Goal: Find contact information: Obtain details needed to contact an individual or organization

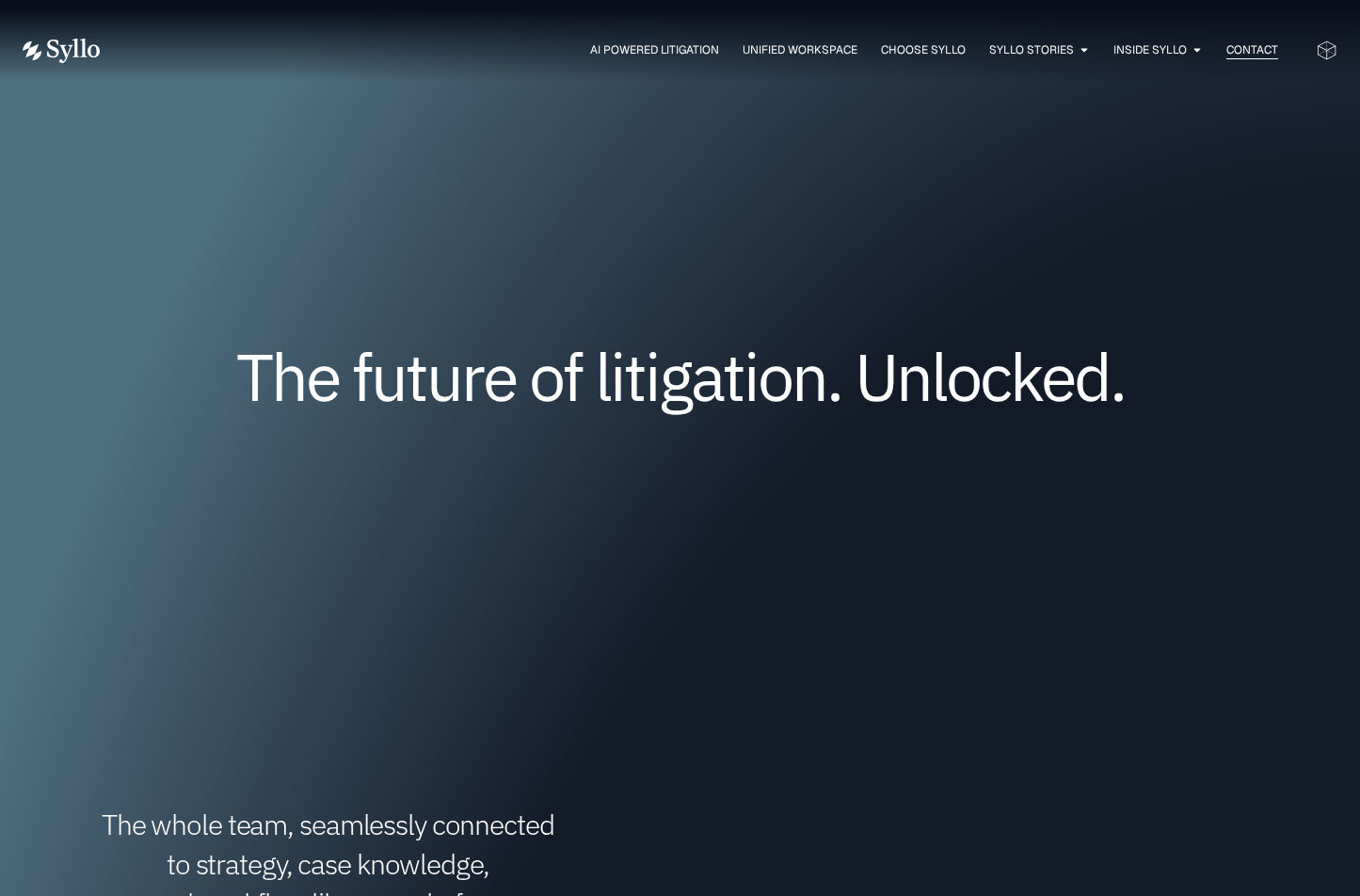
click at [1243, 46] on span "Contact" at bounding box center [1253, 50] width 52 height 17
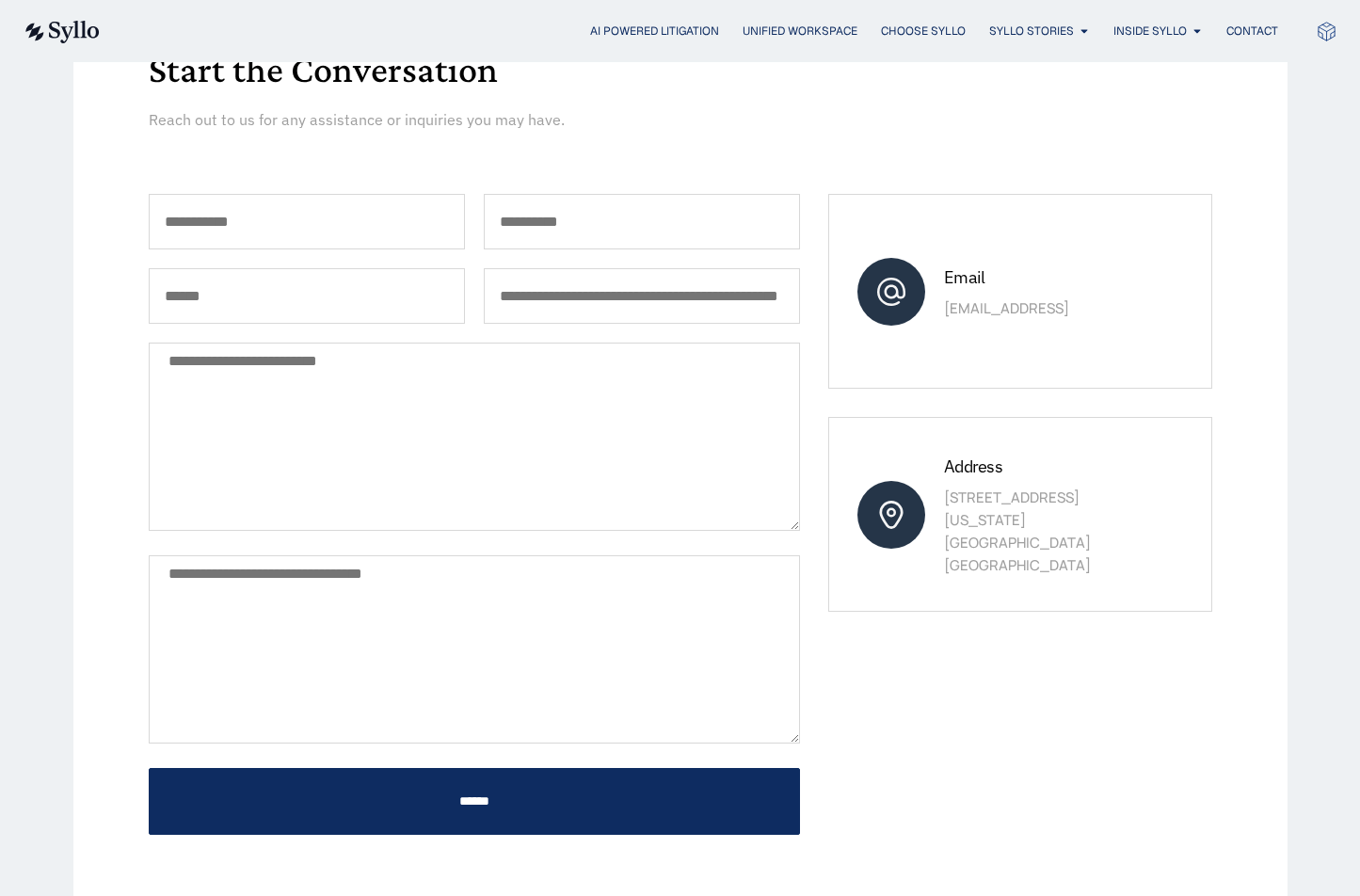
scroll to position [233, 0]
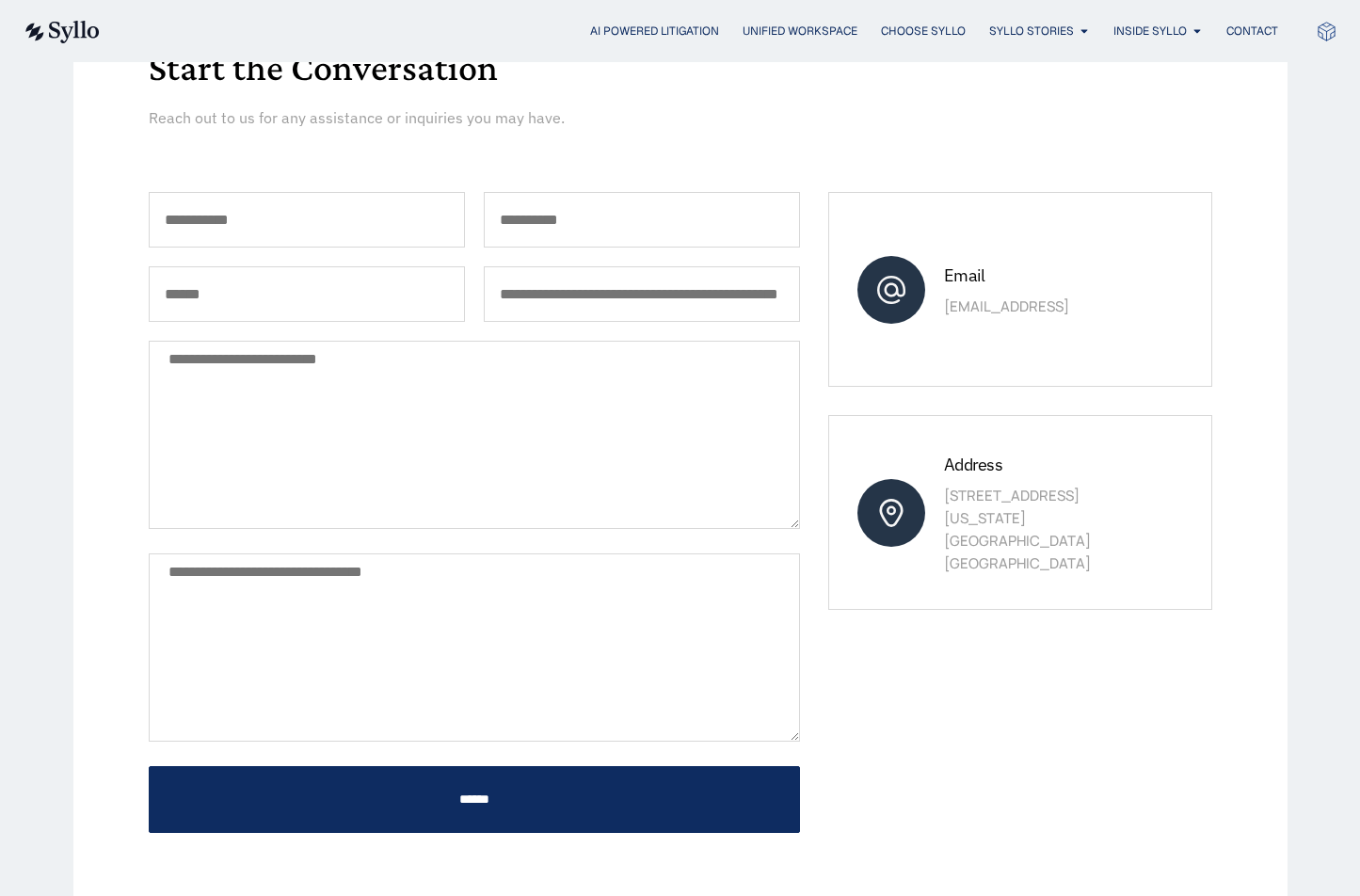
drag, startPoint x: 946, startPoint y: 509, endPoint x: 1107, endPoint y: 509, distance: 161.0
click at [1107, 509] on p "845 Third Avenue, 6th Floor New York, NY 10022 United States" at bounding box center [1048, 529] width 208 height 90
copy p "845 Third Avenue, 6th Floor"
click at [1060, 529] on p "845 Third Avenue, 6th Floor New York, NY 10022 United States" at bounding box center [1048, 529] width 208 height 90
click at [1054, 529] on p "845 Third Avenue, 6th Floor New York, NY 10022 United States" at bounding box center [1048, 529] width 208 height 90
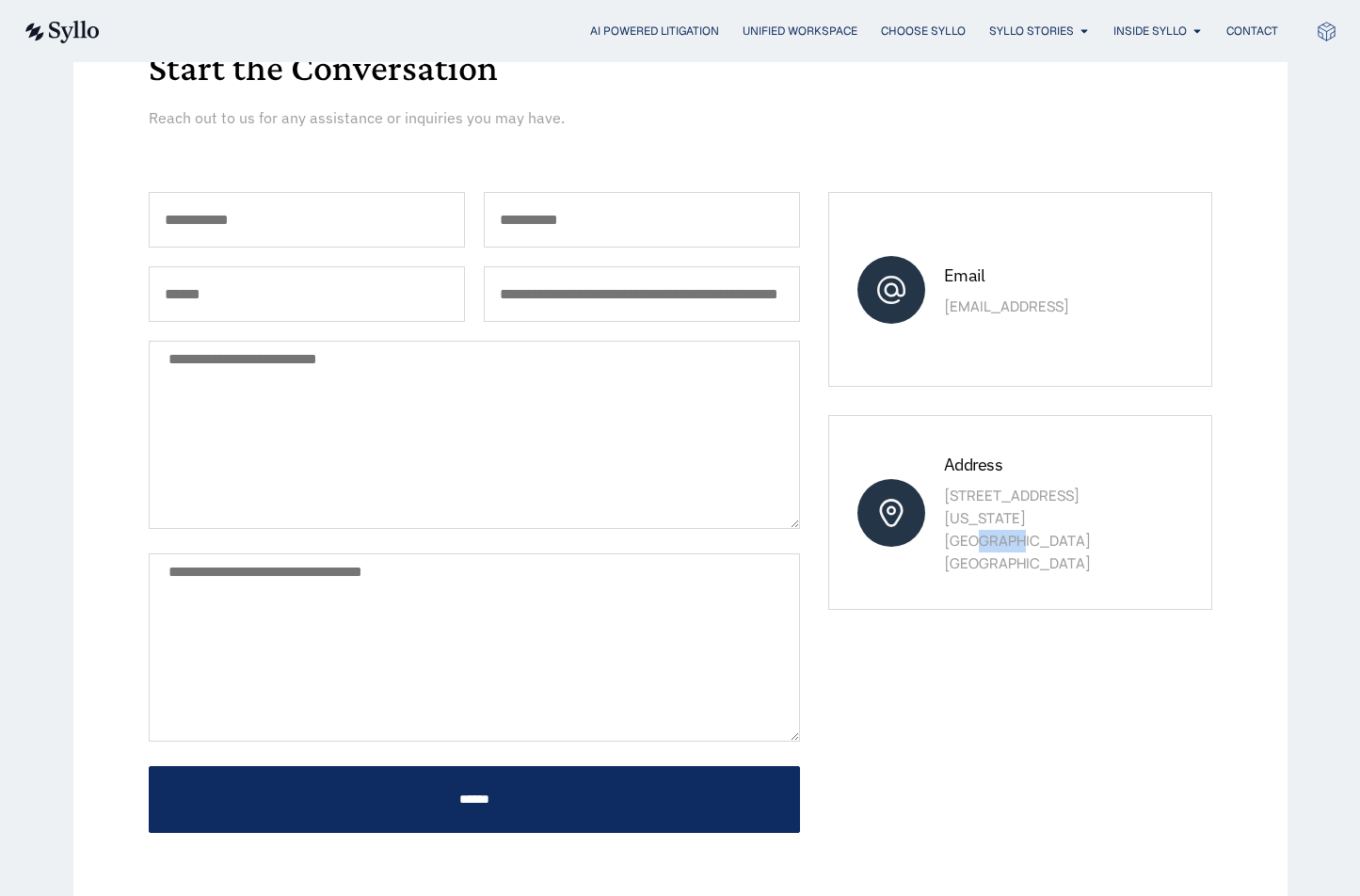
click at [1054, 529] on p "845 Third Avenue, 6th Floor New York, NY 10022 United States" at bounding box center [1048, 529] width 208 height 90
copy p "10022"
click at [809, 437] on div "First Name * Last Name * Email * Organization (e.g. law firm, law school, compa…" at bounding box center [680, 513] width 1064 height 641
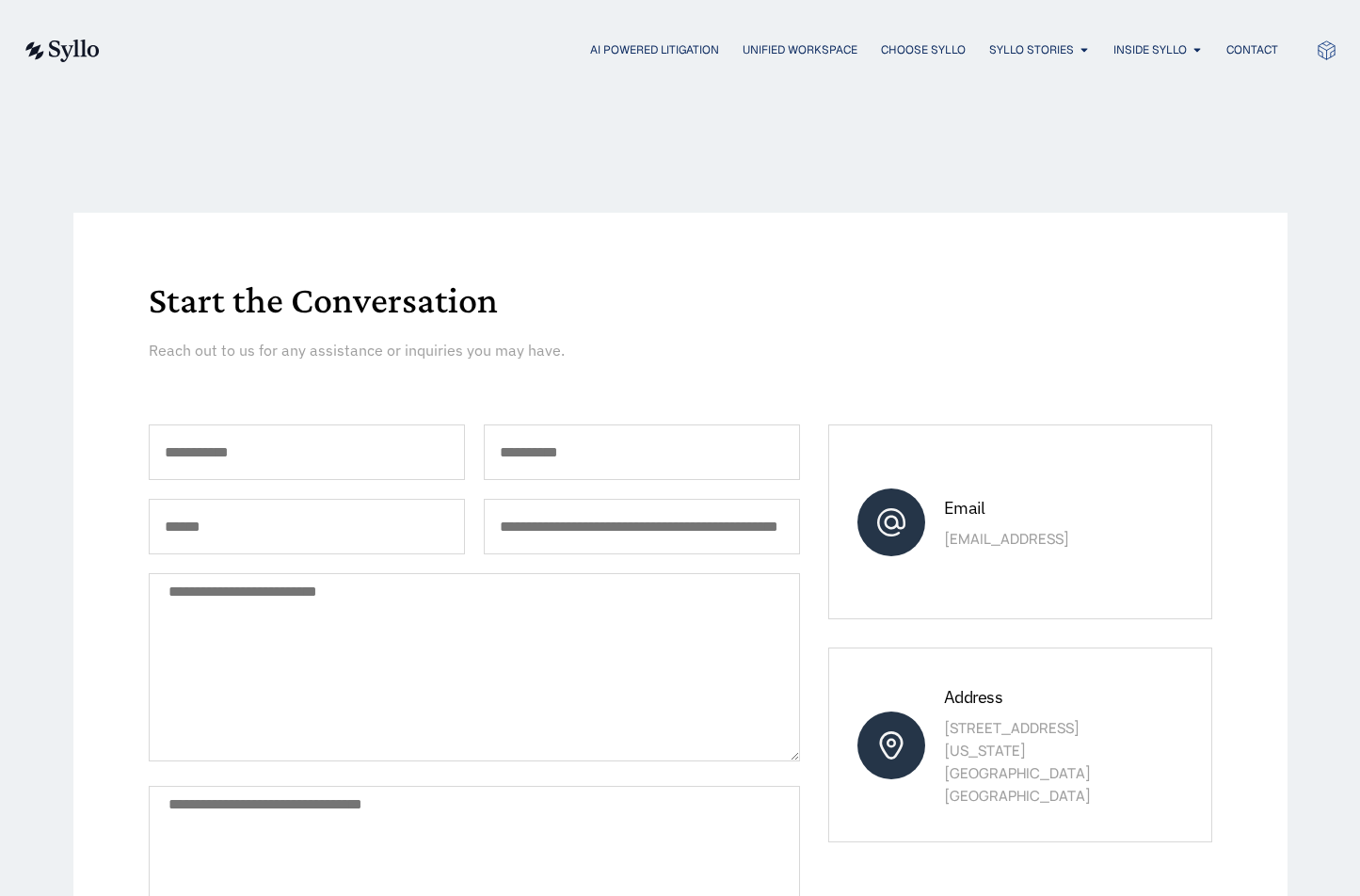
scroll to position [0, 0]
click at [654, 0] on div "AI Powered Litigation Unified Workspace Choose Syllo Syllo Stories Close Syllo …" at bounding box center [680, 50] width 1315 height 100
